Goal: Information Seeking & Learning: Learn about a topic

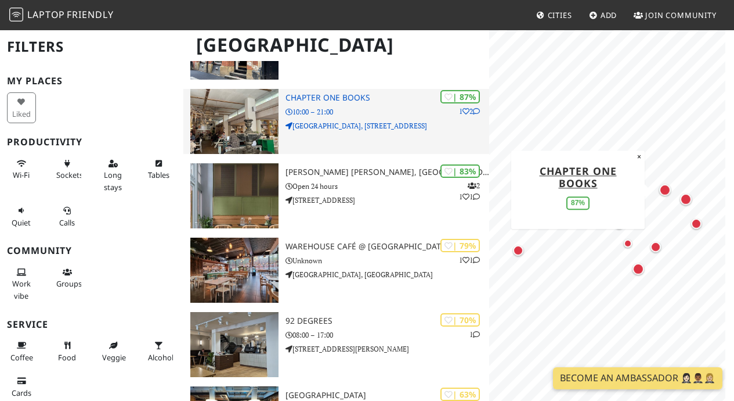
scroll to position [156, 0]
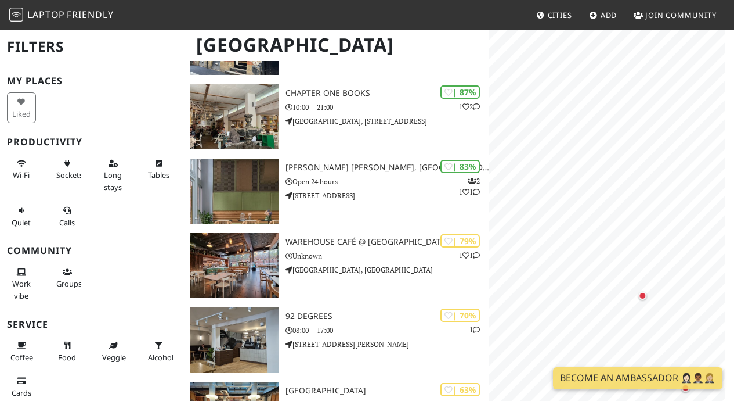
click at [656, 0] on html "Laptop Friendly Cities Add Join Community Manchester Filters My Places Liked Pr…" at bounding box center [367, 44] width 734 height 401
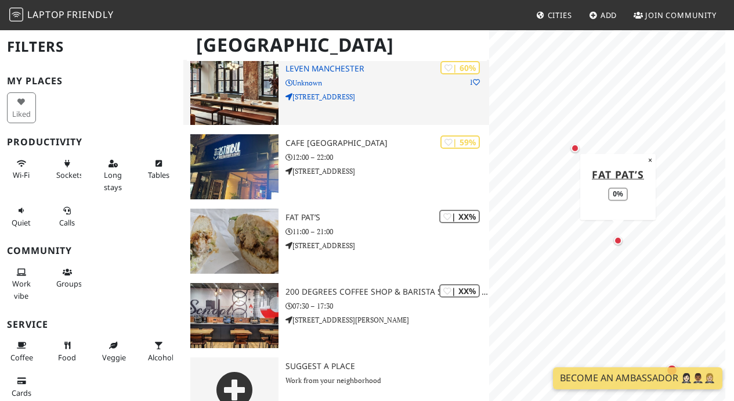
scroll to position [582, 0]
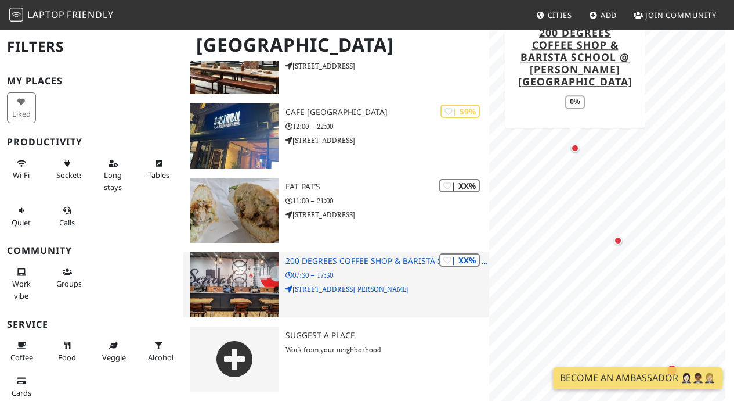
click at [345, 261] on h3 "200 Degrees Coffee Shop & Barista School @ Mosley Street" at bounding box center [388, 261] width 204 height 10
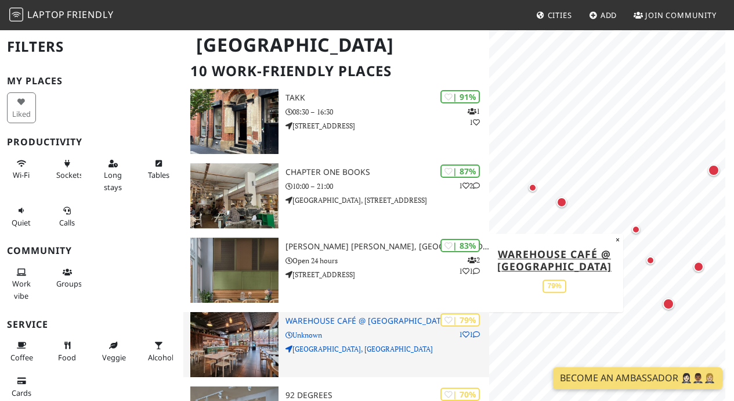
scroll to position [60, 0]
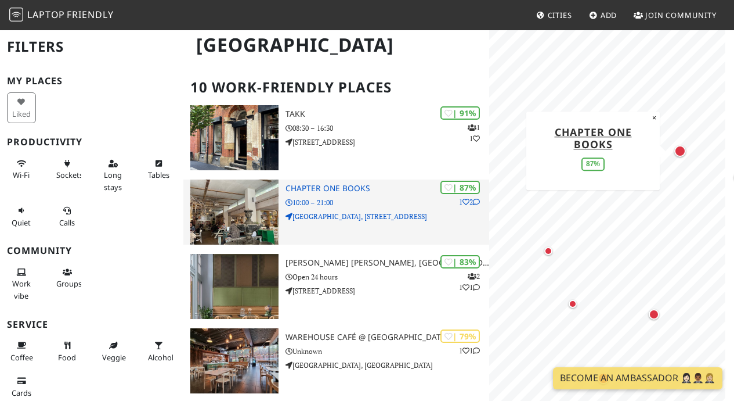
click at [350, 184] on h3 "Chapter One Books" at bounding box center [388, 188] width 204 height 10
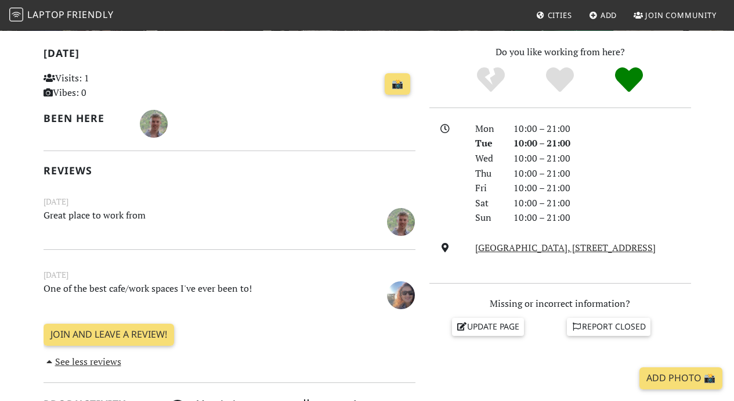
scroll to position [254, 0]
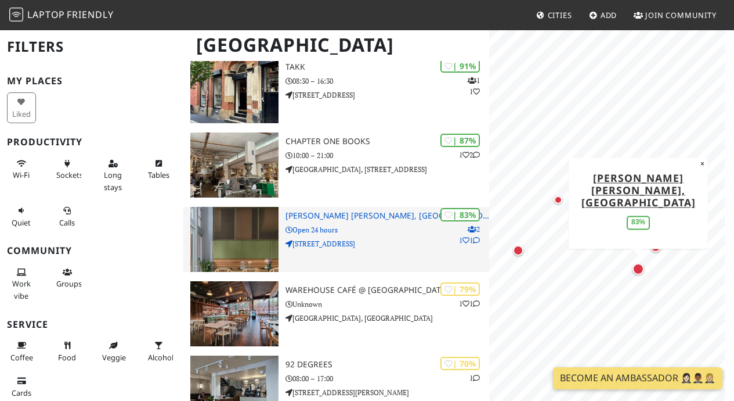
scroll to position [109, 0]
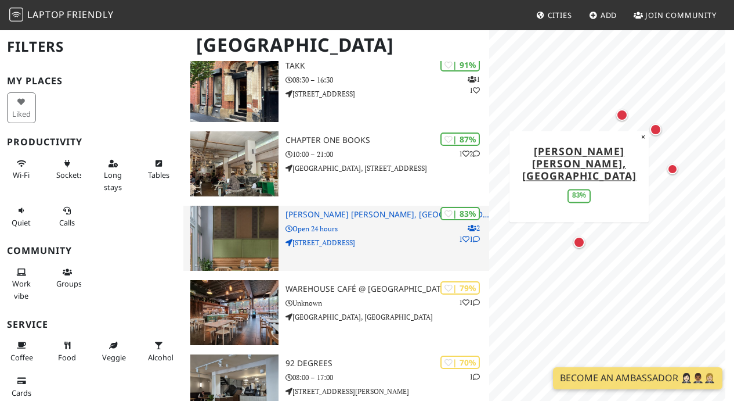
click at [377, 211] on h3 "[PERSON_NAME] [PERSON_NAME], [GEOGRAPHIC_DATA]" at bounding box center [388, 215] width 204 height 10
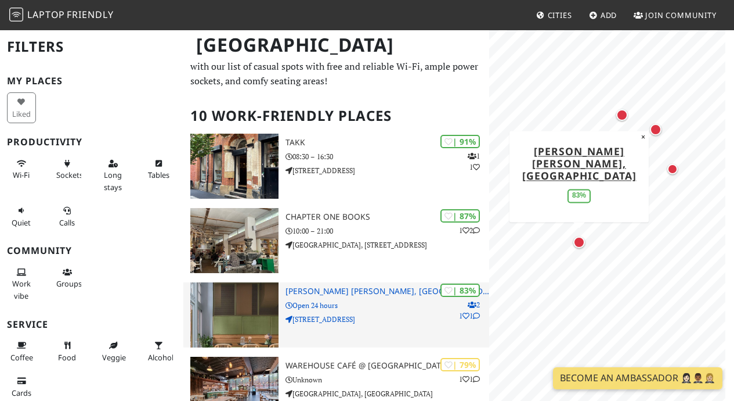
scroll to position [0, 0]
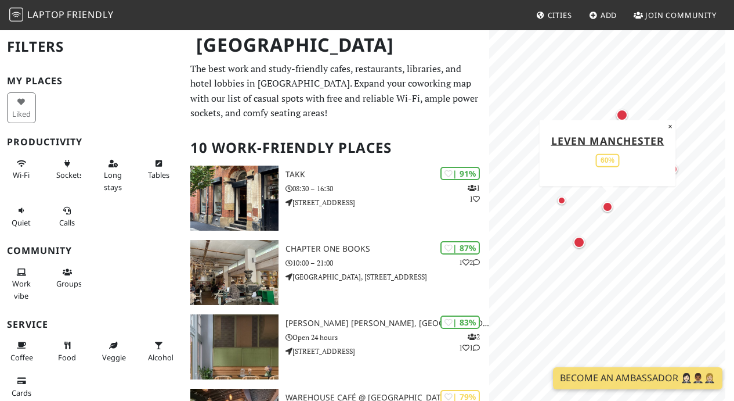
click at [605, 205] on div "Map marker" at bounding box center [608, 206] width 10 height 10
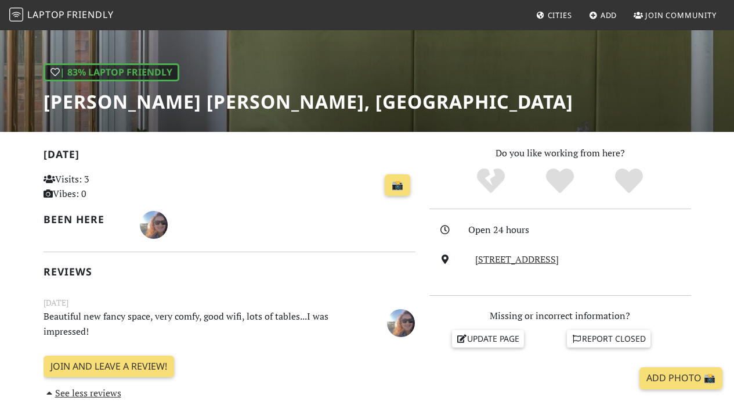
scroll to position [156, 0]
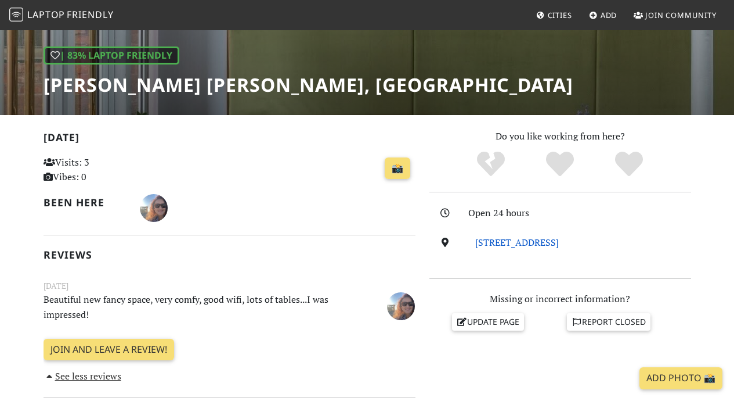
click at [480, 240] on link "74 Princess Street, M1 6JD, Manchester" at bounding box center [517, 242] width 84 height 13
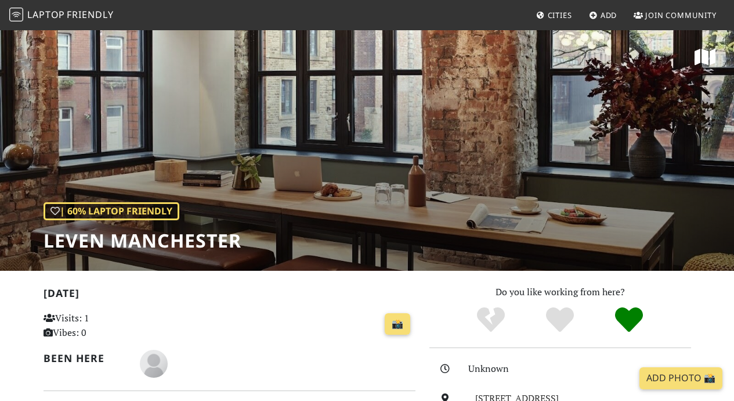
scroll to position [169, 0]
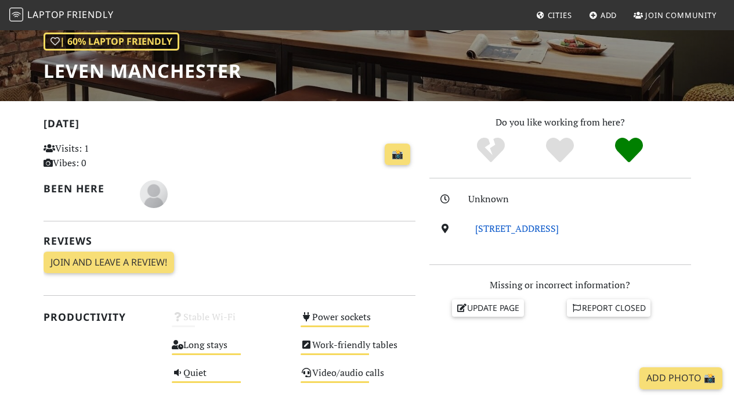
click at [522, 229] on link "[STREET_ADDRESS]" at bounding box center [517, 228] width 84 height 13
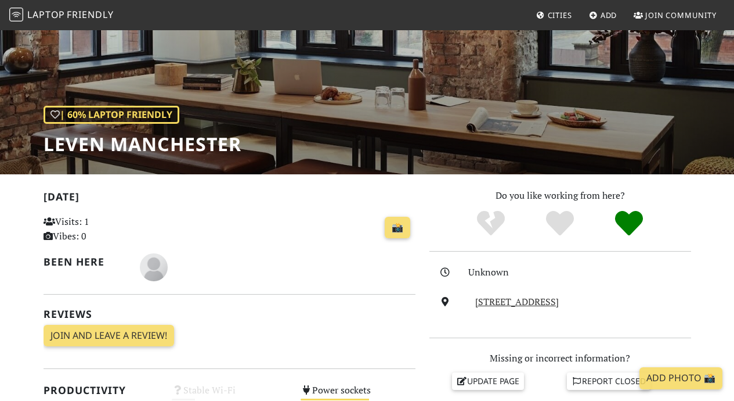
scroll to position [0, 0]
